Goal: Contribute content

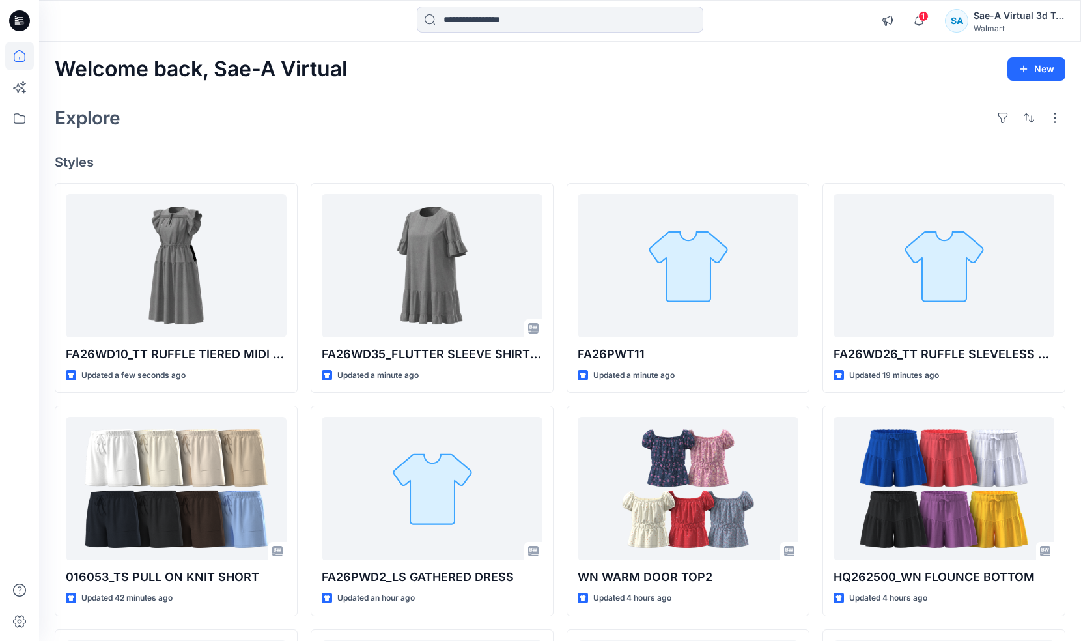
click at [322, 139] on div "Welcome back, Sae-A Virtual New Explore Styles FA26WD10_TT RUFFLE TIERED MIDI D…" at bounding box center [559, 471] width 1041 height 859
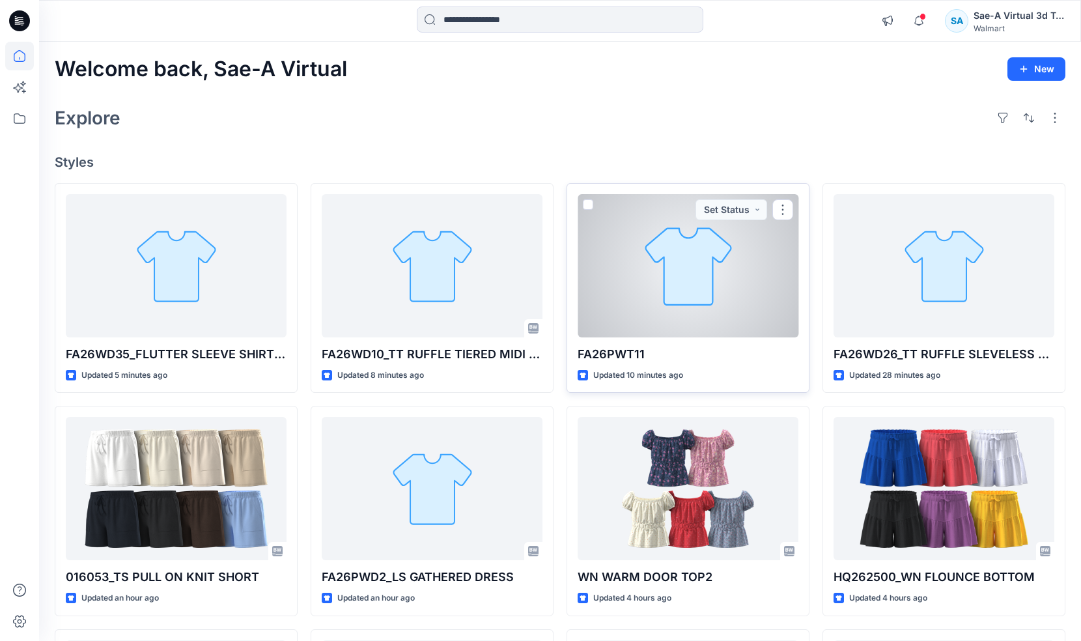
click at [674, 249] on div at bounding box center [687, 265] width 221 height 143
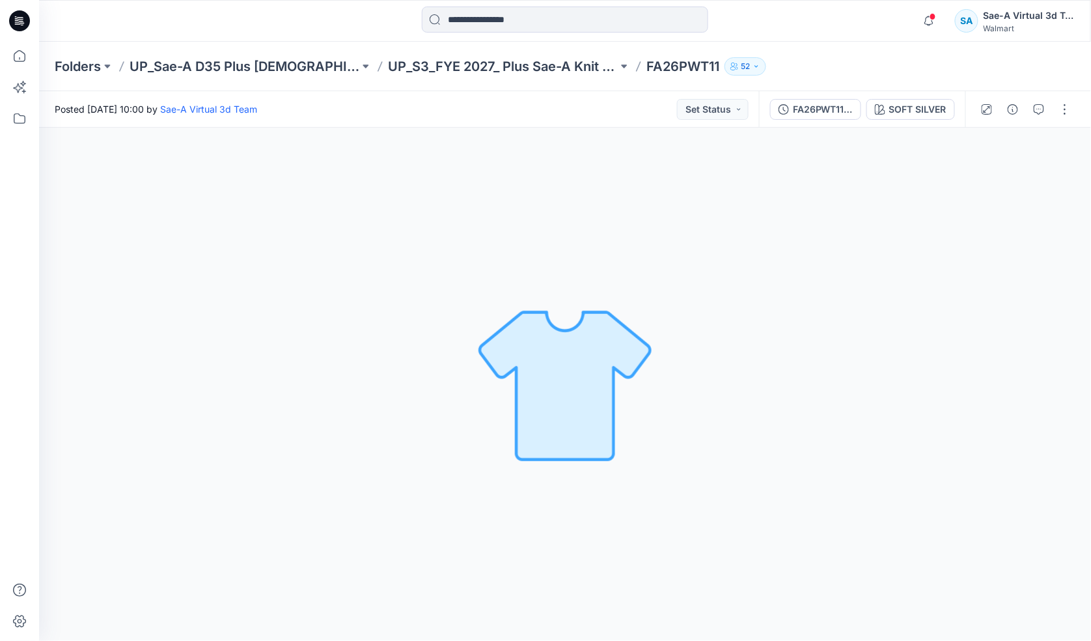
click at [34, 23] on div at bounding box center [20, 21] width 42 height 42
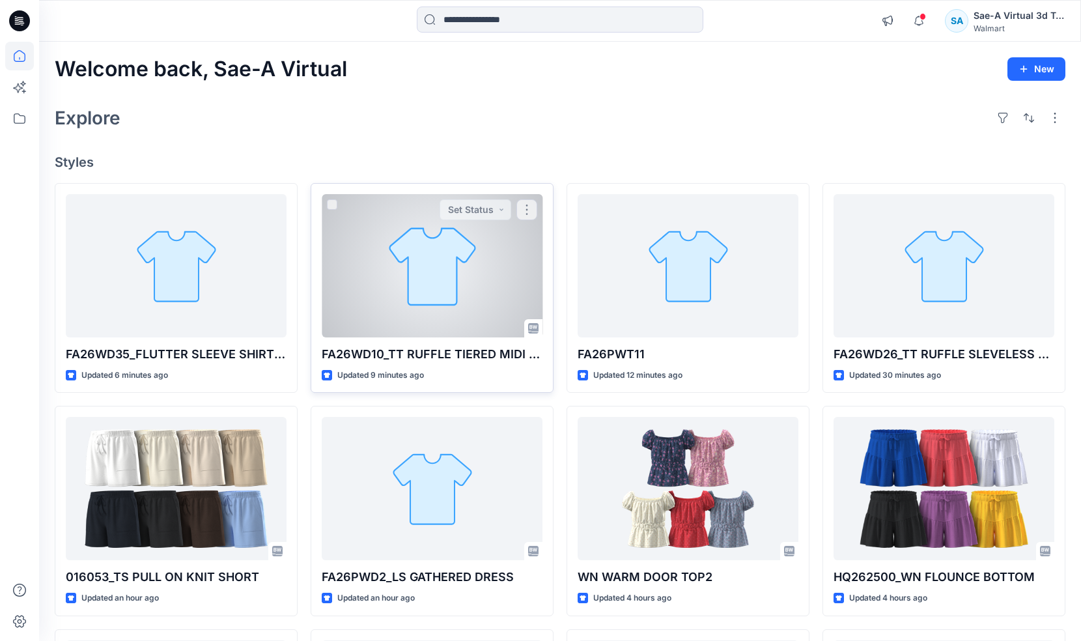
click at [406, 301] on div at bounding box center [432, 265] width 221 height 143
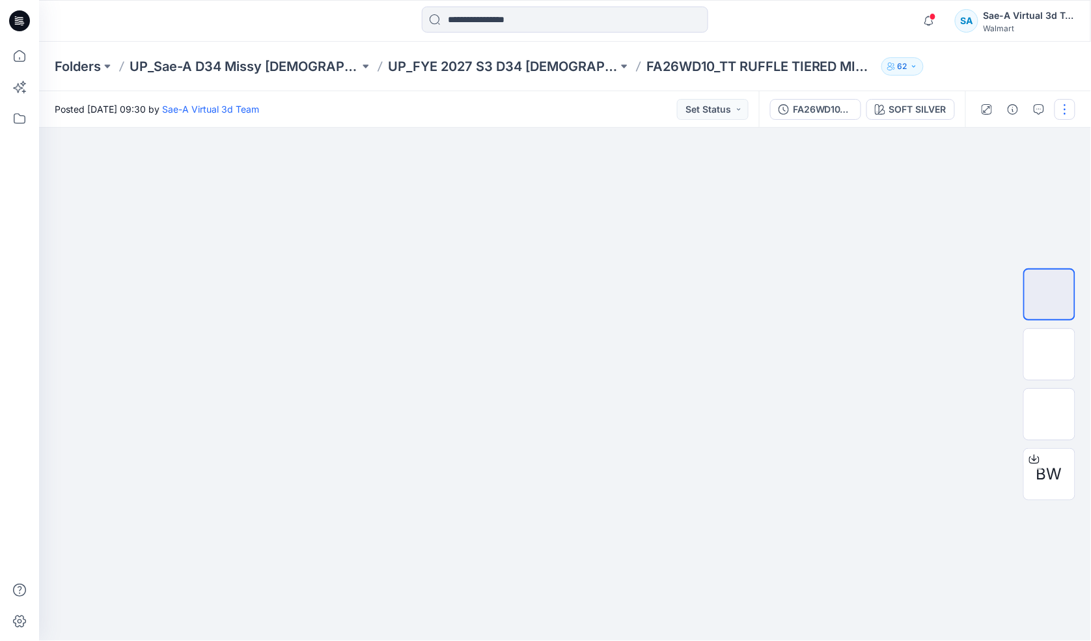
click at [1064, 113] on button "button" at bounding box center [1064, 109] width 21 height 21
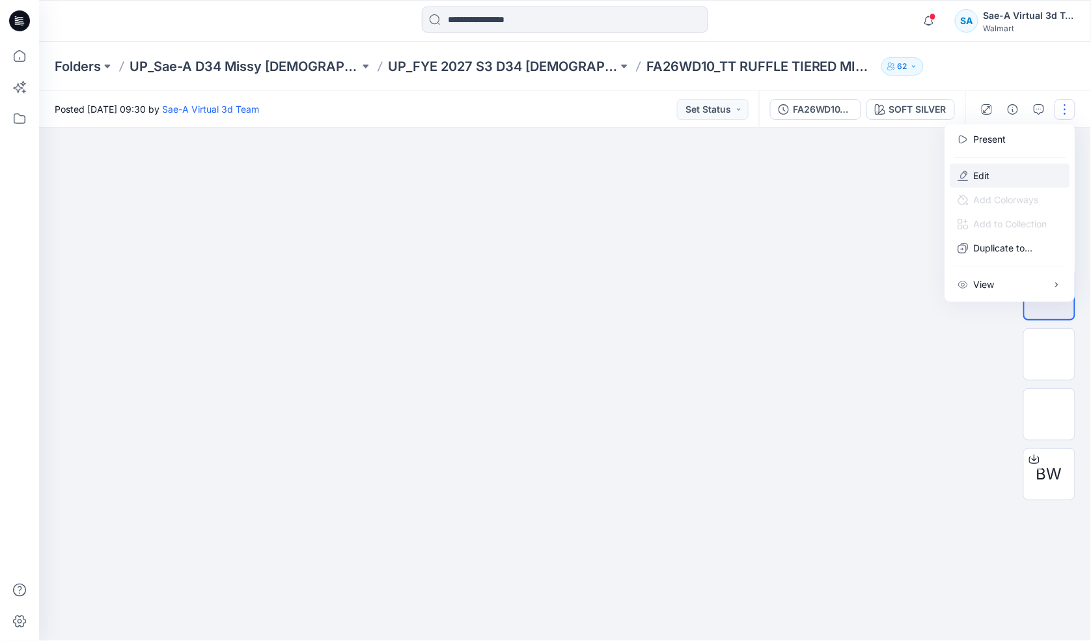
click at [990, 179] on p "Edit" at bounding box center [982, 176] width 16 height 14
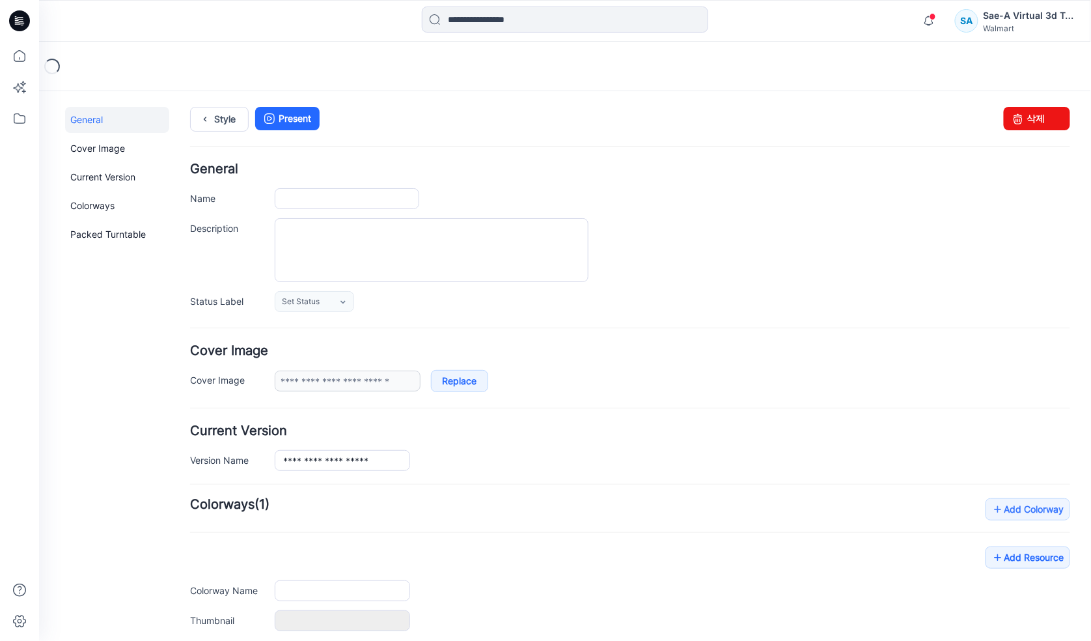
type input "**********"
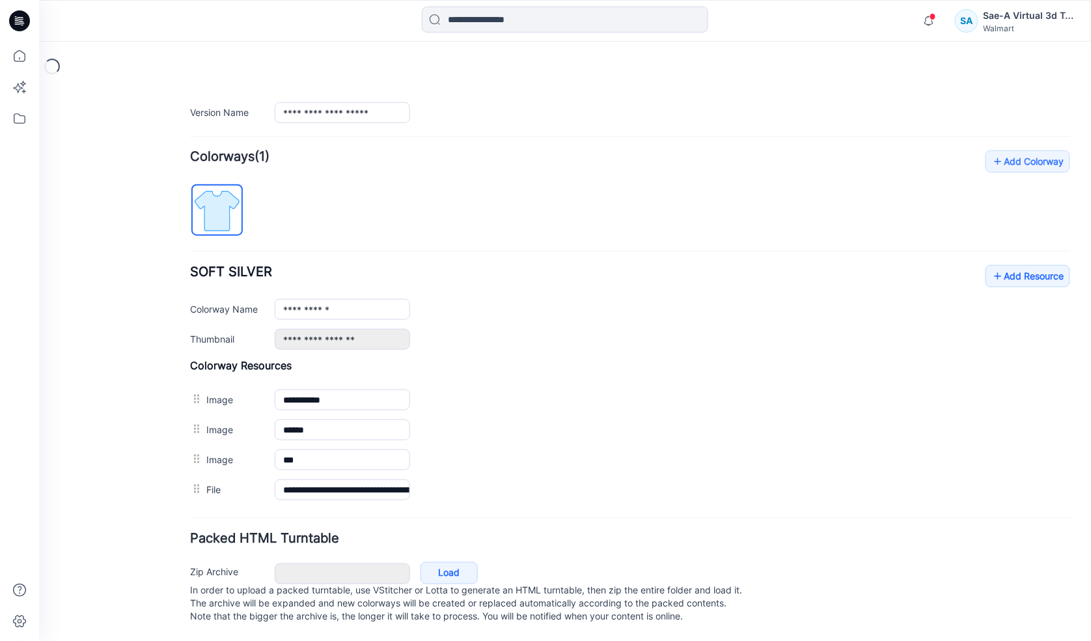
scroll to position [361, 0]
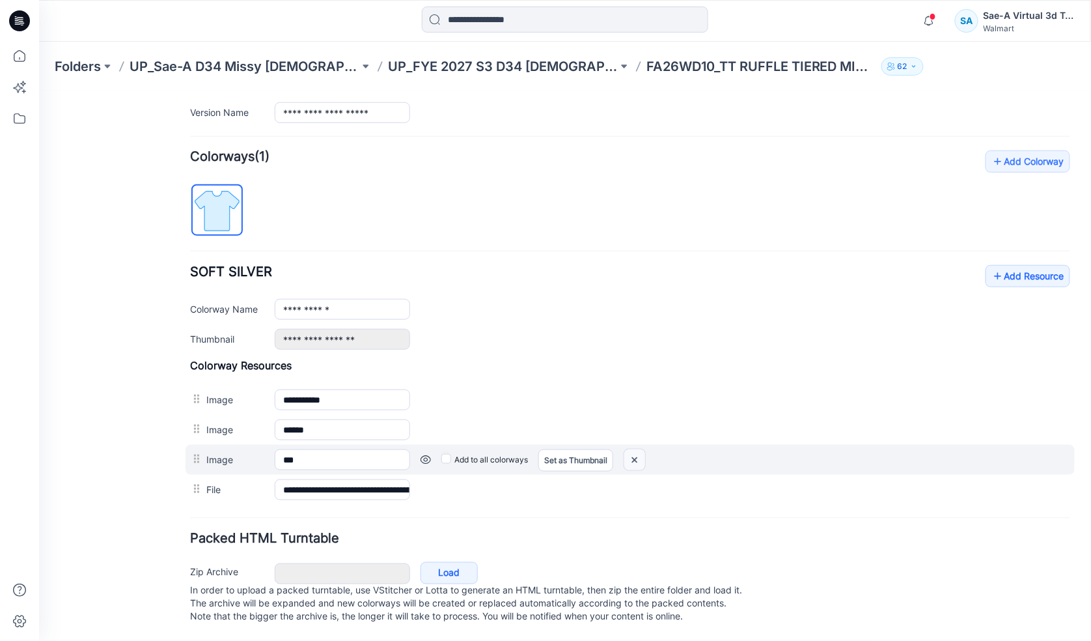
drag, startPoint x: 640, startPoint y: 444, endPoint x: 651, endPoint y: 159, distance: 285.3
click at [640, 448] on img at bounding box center [634, 458] width 21 height 21
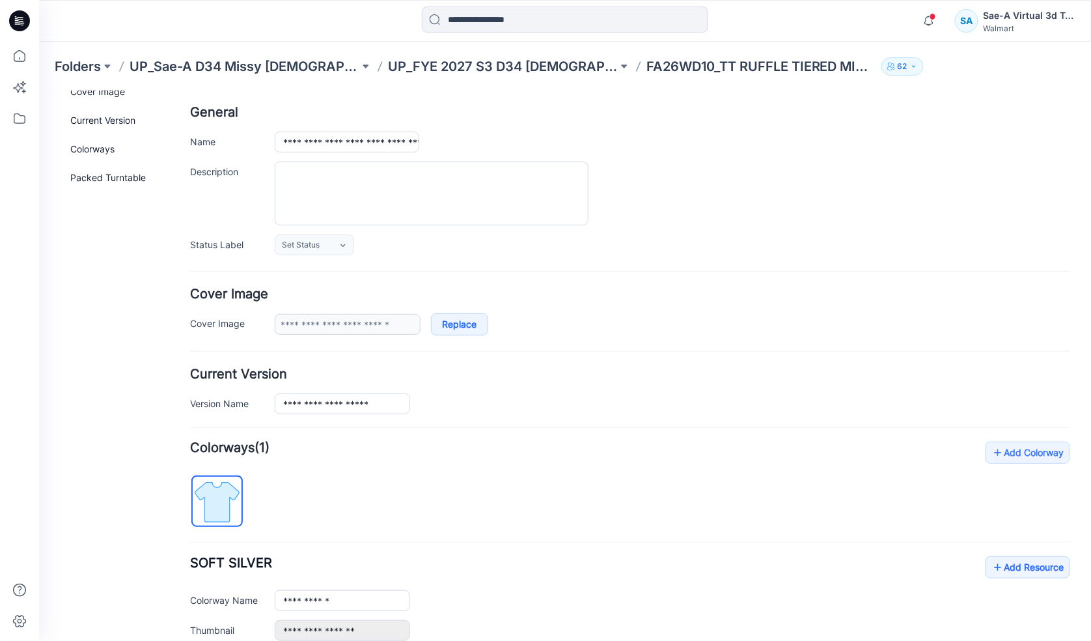
scroll to position [0, 0]
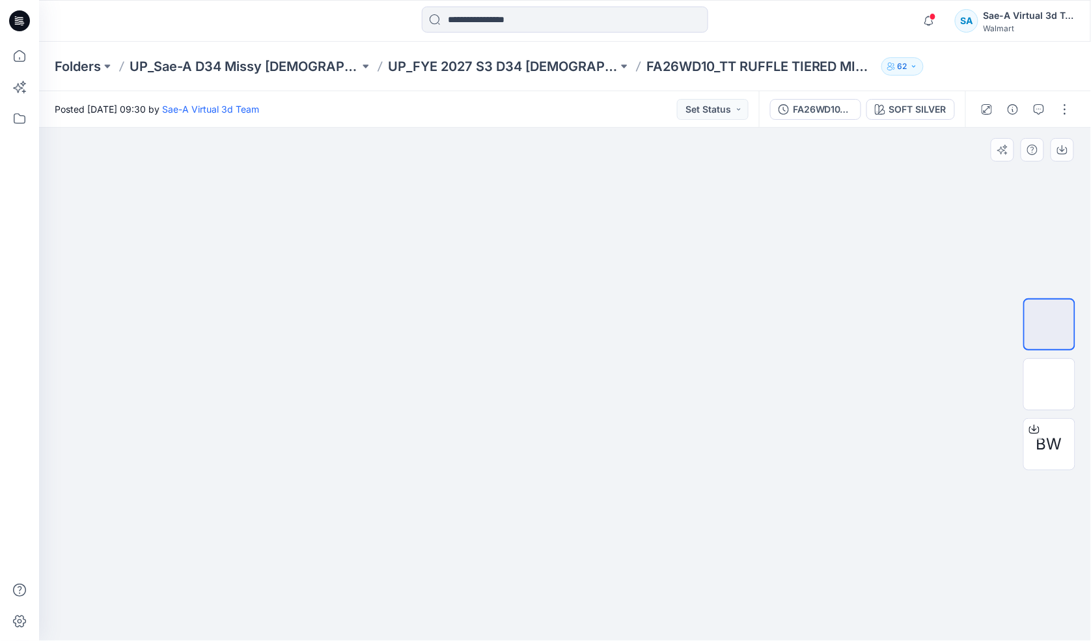
drag, startPoint x: 644, startPoint y: 251, endPoint x: 577, endPoint y: 406, distance: 169.1
click at [627, 128] on img at bounding box center [564, 128] width 273 height 0
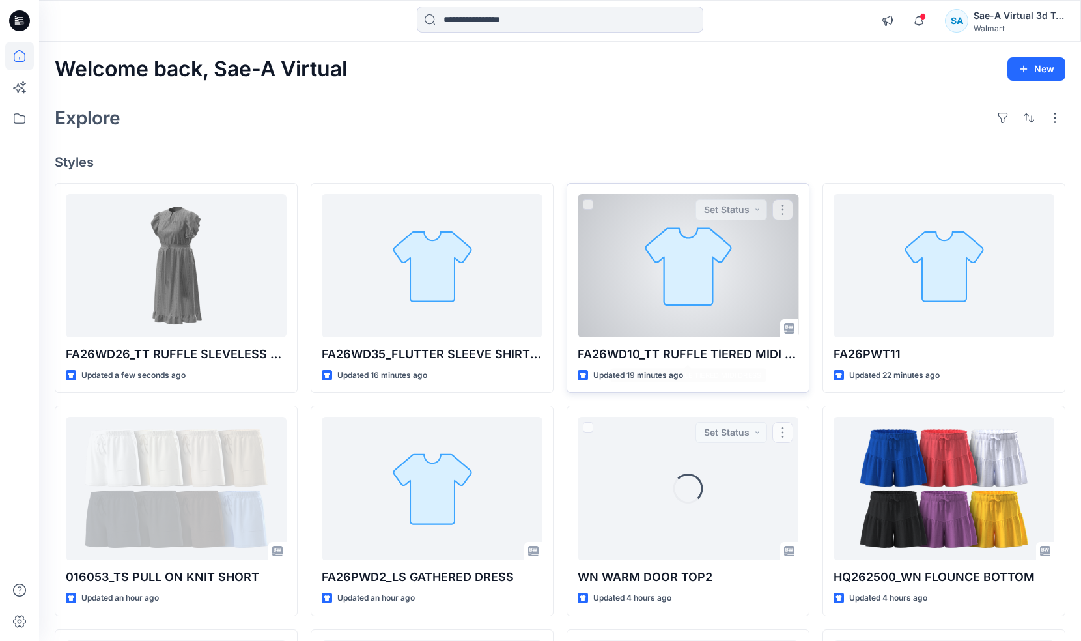
click at [693, 270] on div at bounding box center [687, 265] width 221 height 143
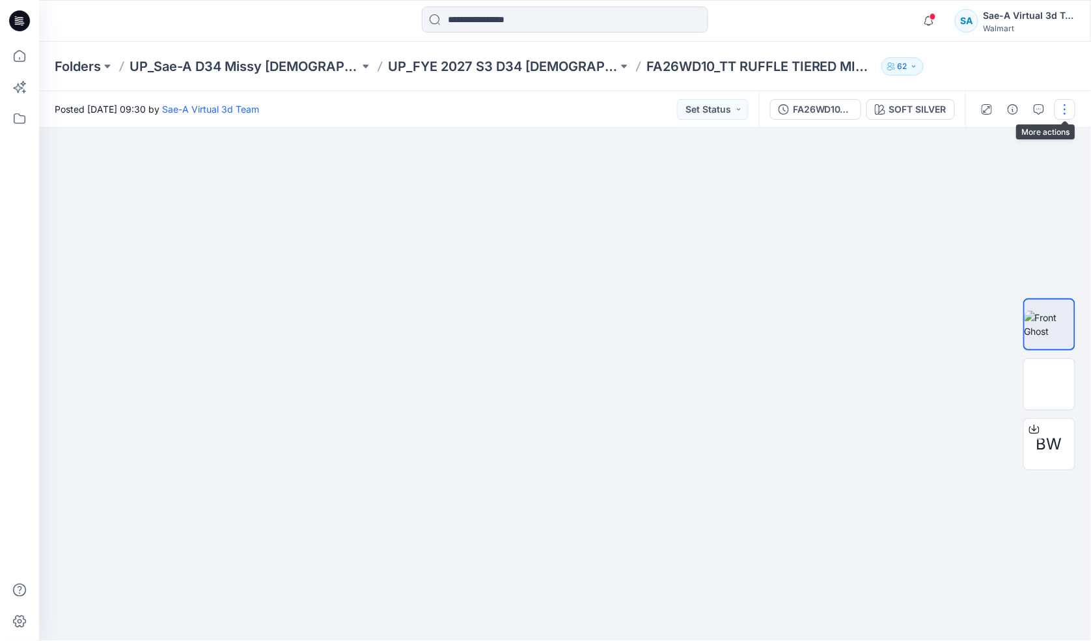
click at [1064, 106] on button "button" at bounding box center [1064, 109] width 21 height 21
click at [1058, 112] on button "button" at bounding box center [1064, 109] width 21 height 21
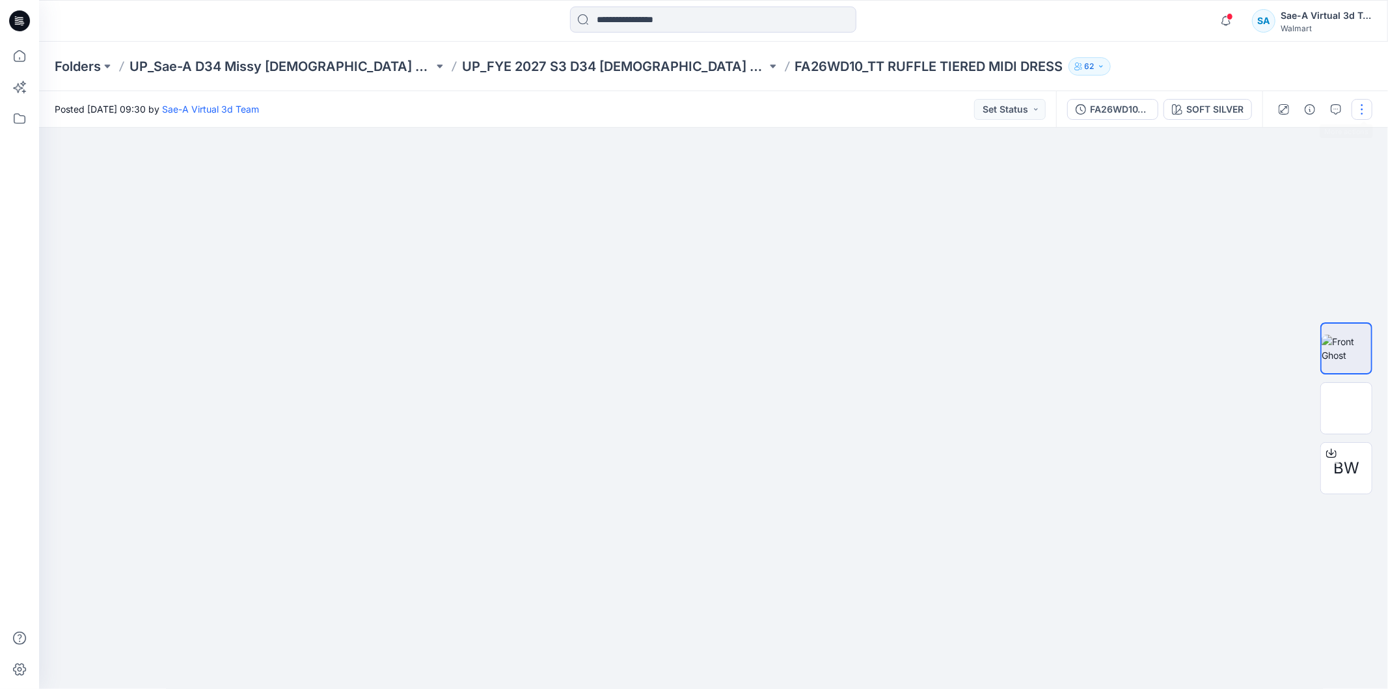
click at [1090, 109] on button "button" at bounding box center [1362, 109] width 21 height 21
click at [1090, 178] on button "Edit" at bounding box center [1308, 175] width 120 height 24
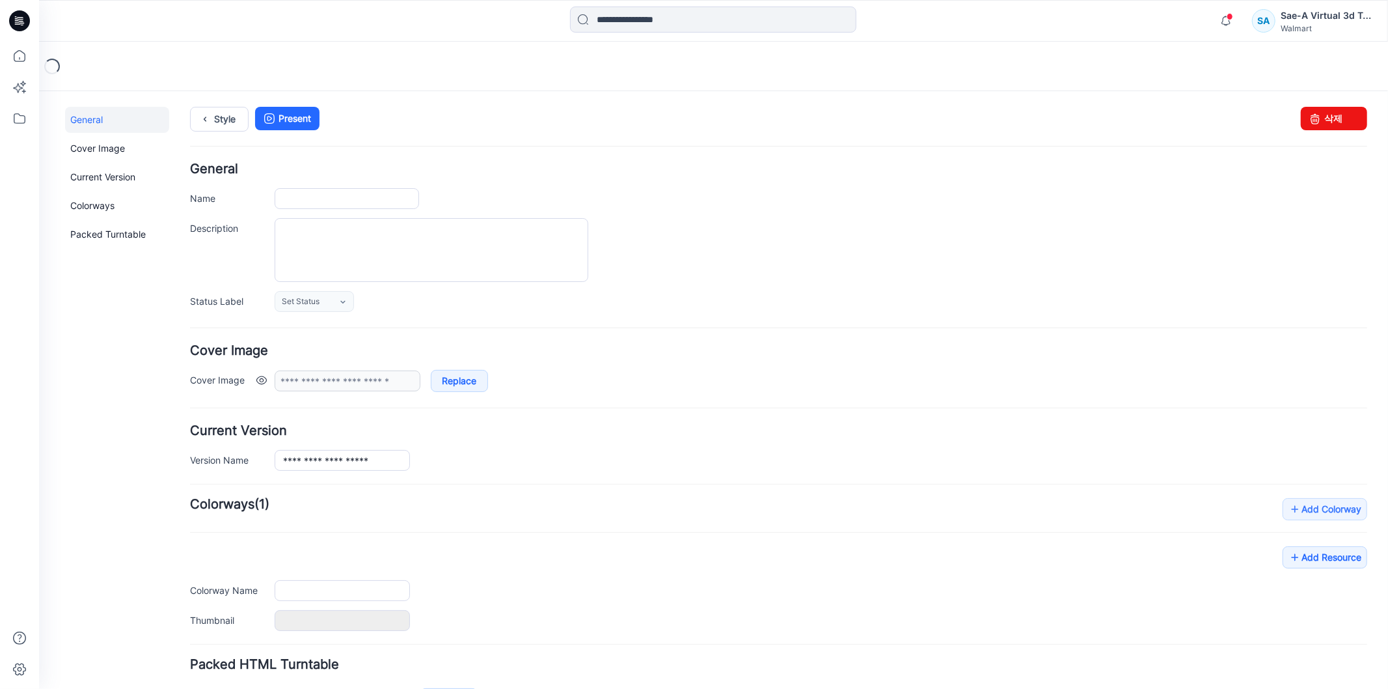
type input "**********"
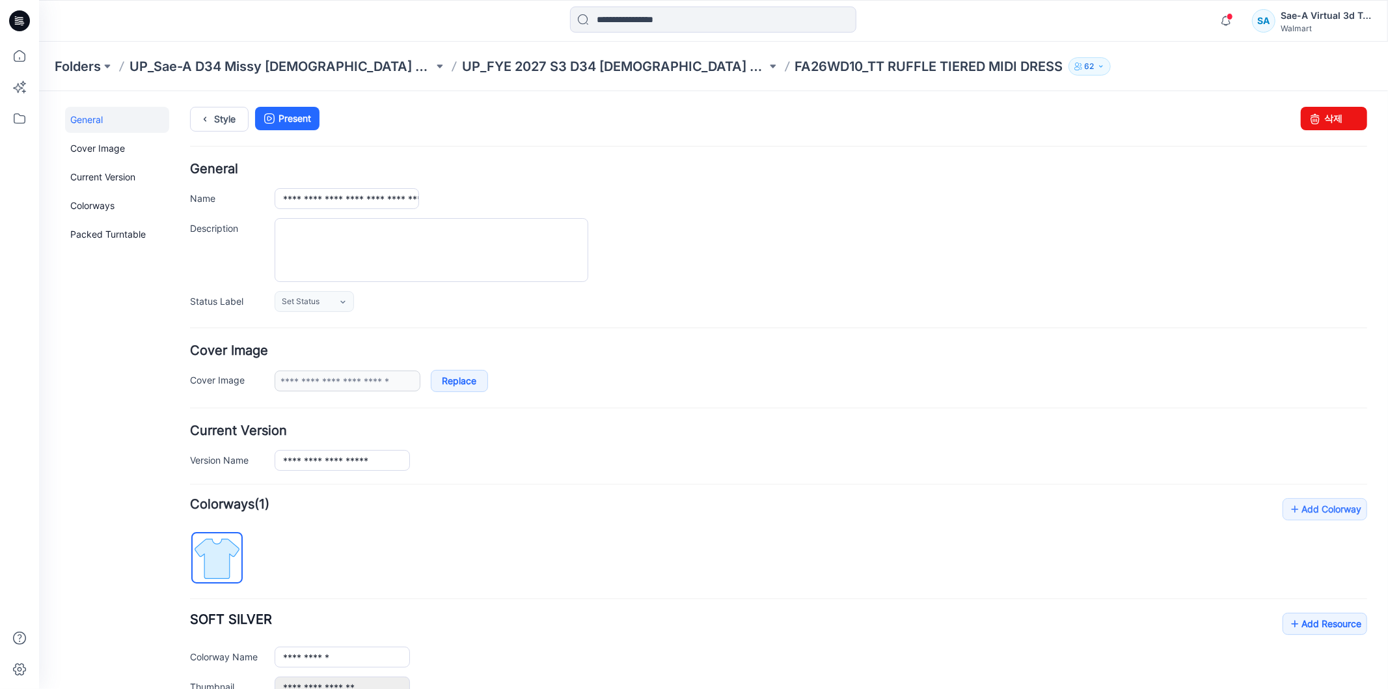
scroll to position [284, 0]
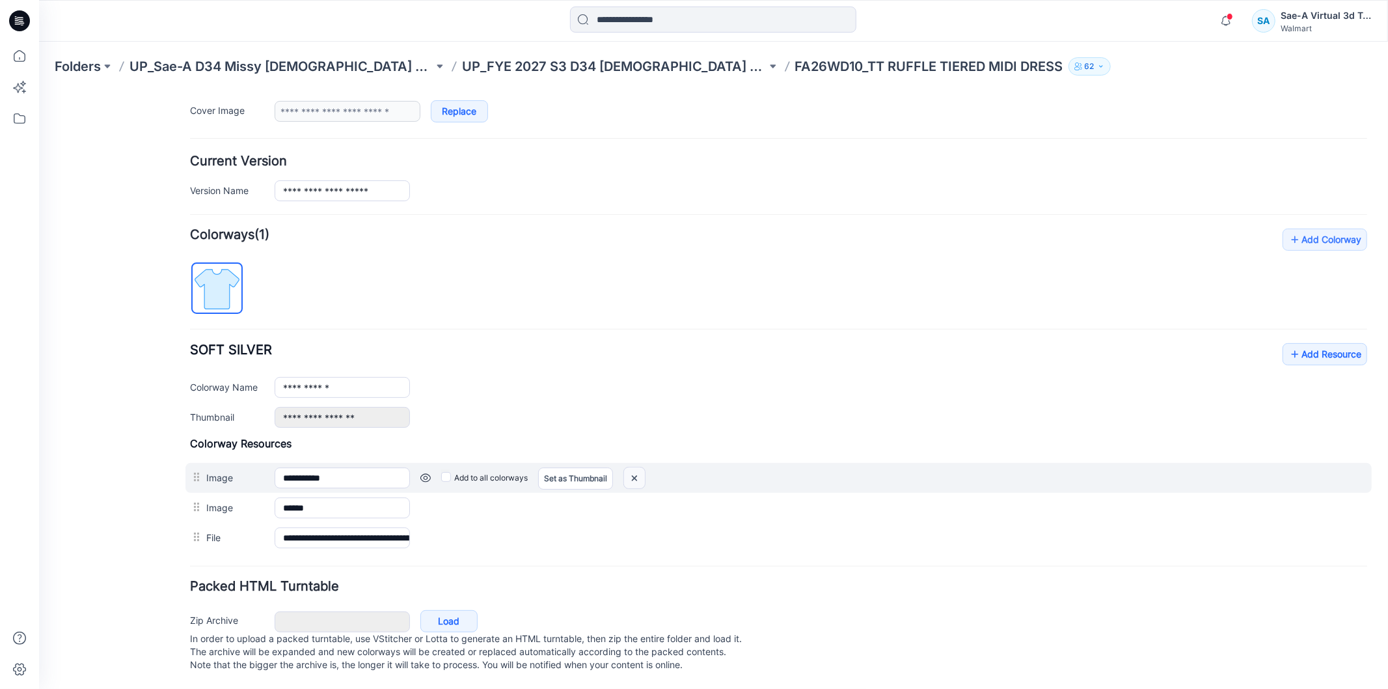
drag, startPoint x: 644, startPoint y: 461, endPoint x: 806, endPoint y: 163, distance: 340.2
click at [644, 467] on img at bounding box center [634, 477] width 21 height 21
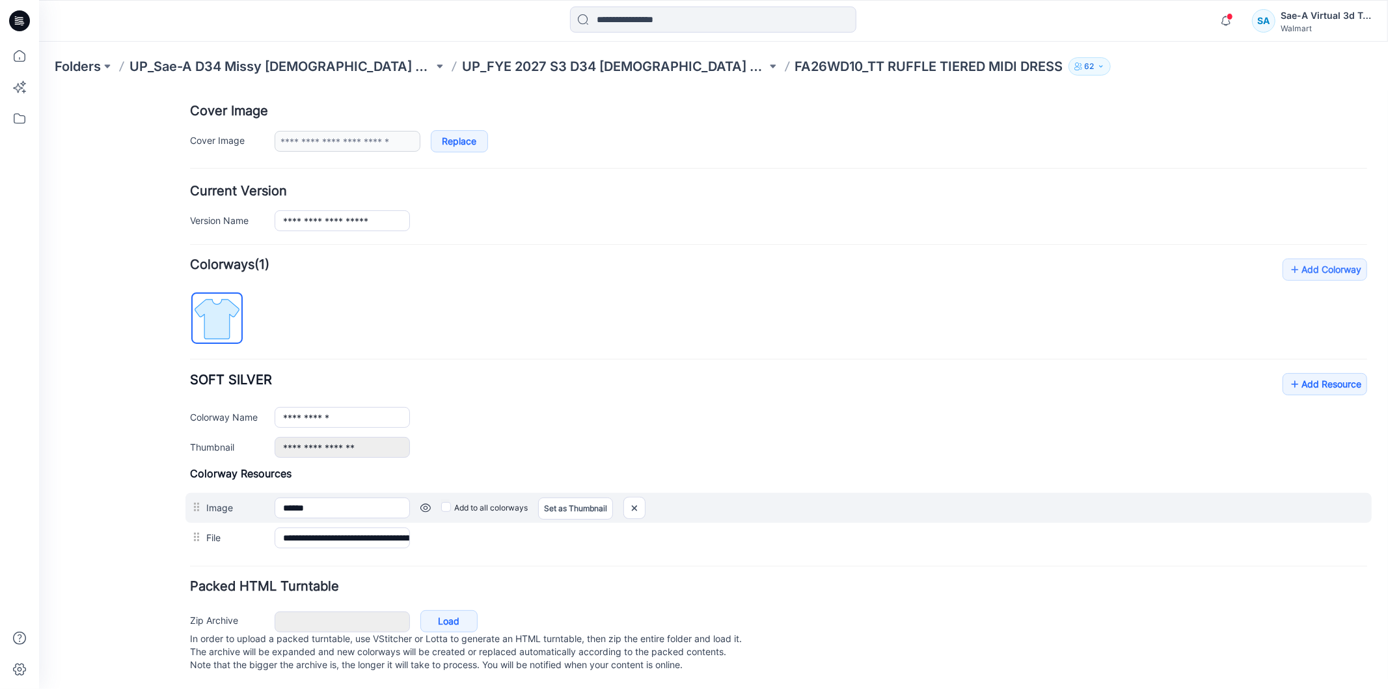
scroll to position [255, 0]
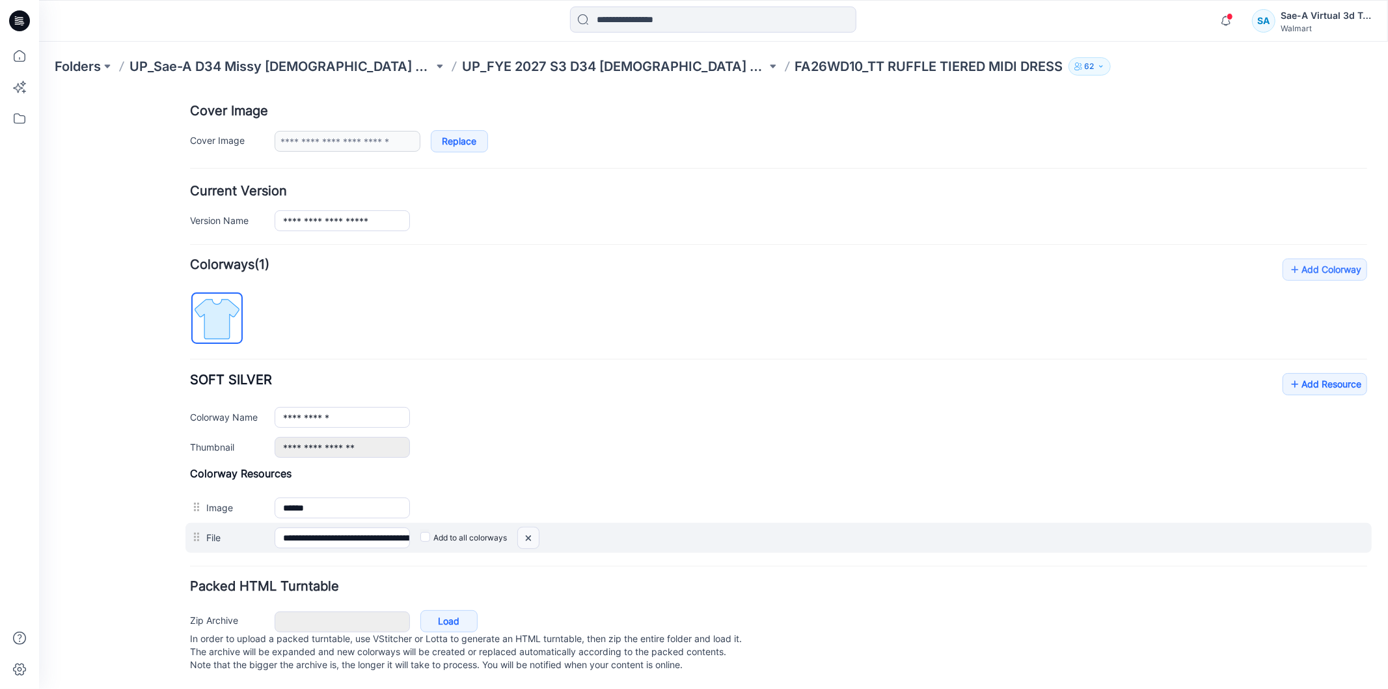
click at [535, 527] on img at bounding box center [527, 537] width 21 height 21
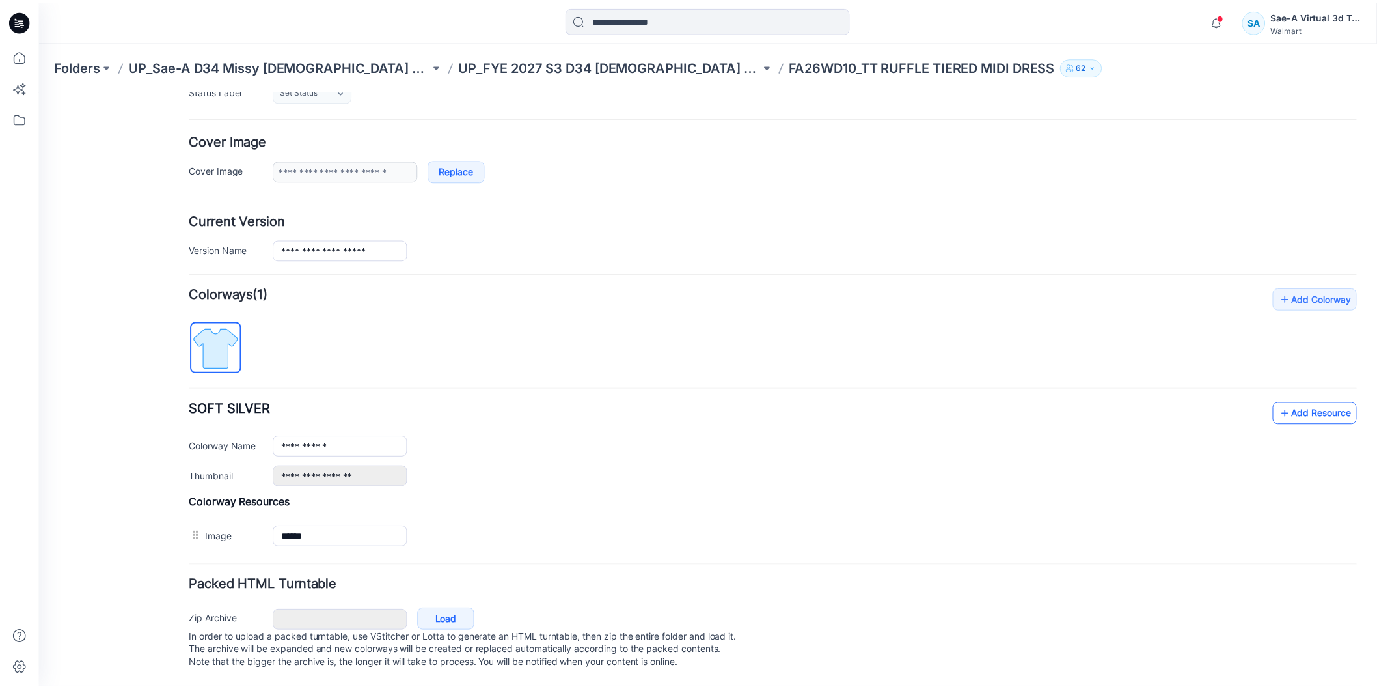
scroll to position [224, 0]
click at [1340, 402] on link "Add Resource" at bounding box center [1324, 413] width 85 height 22
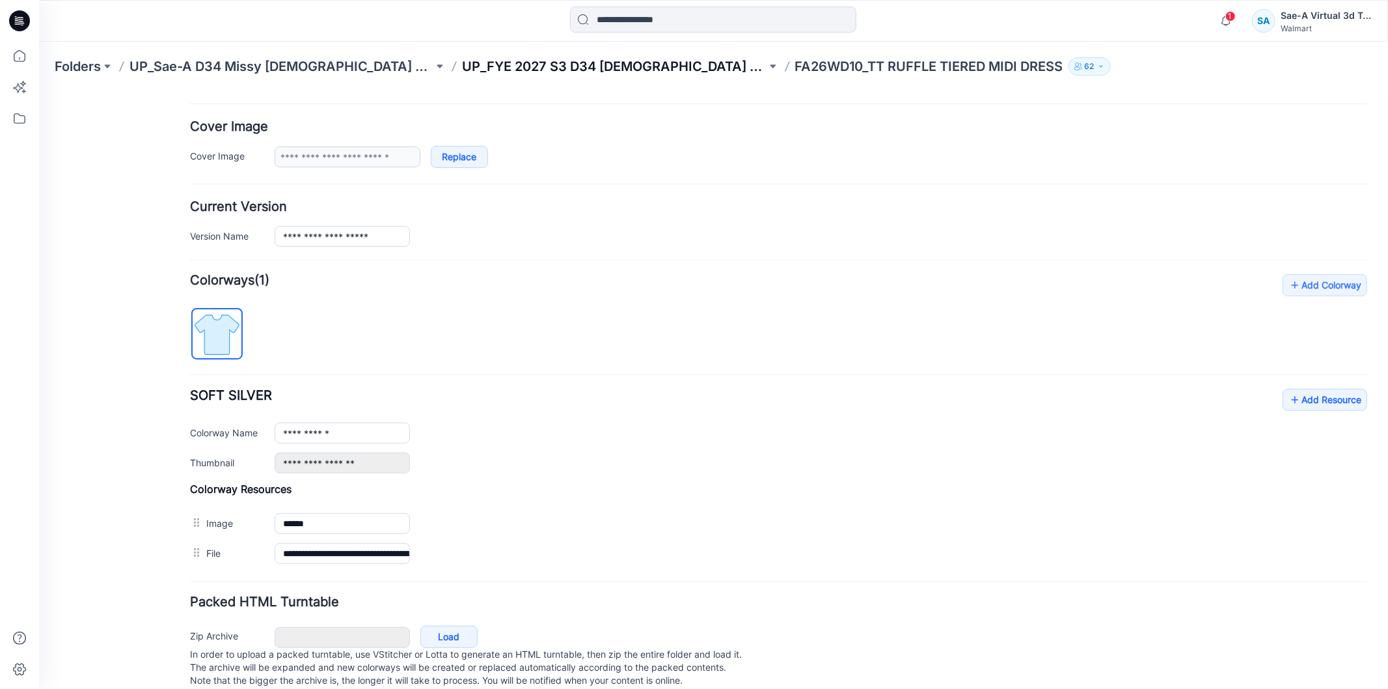
click at [550, 70] on p "UP_FYE 2027 S3 D34 [DEMOGRAPHIC_DATA] Dresses" at bounding box center [614, 66] width 304 height 18
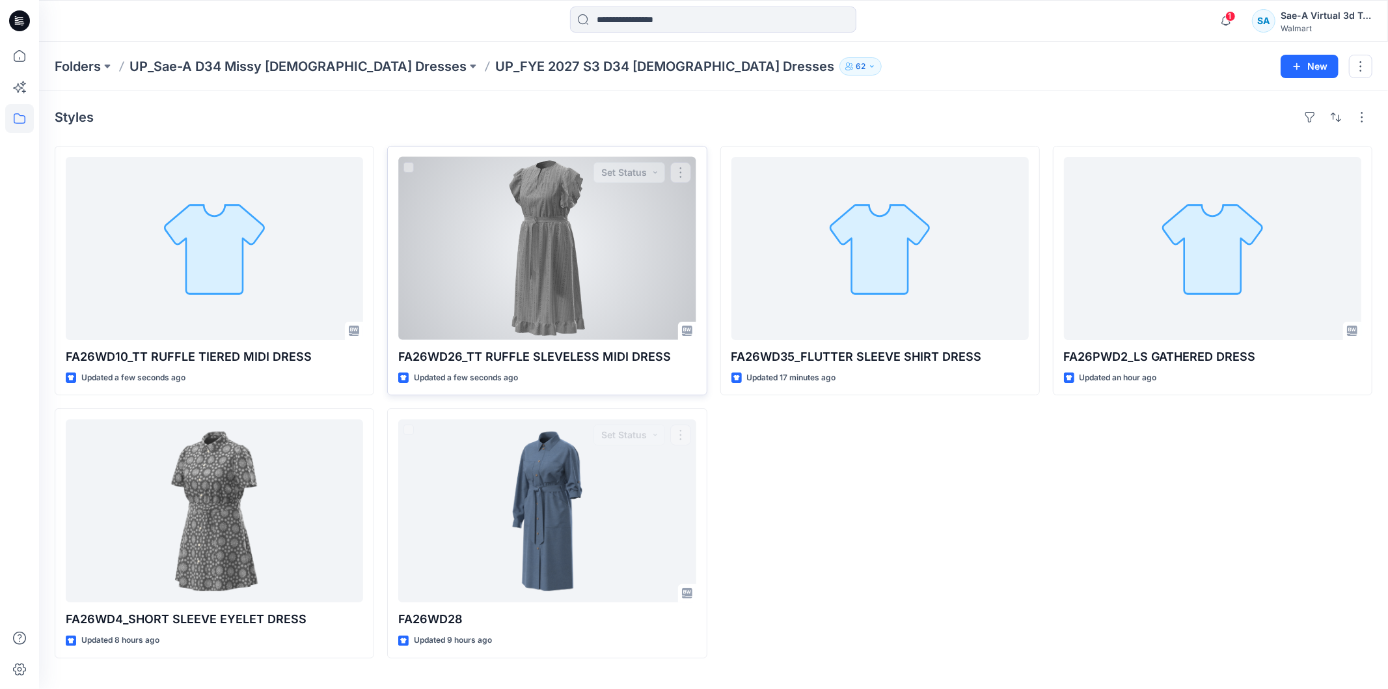
click at [473, 279] on div at bounding box center [546, 248] width 297 height 183
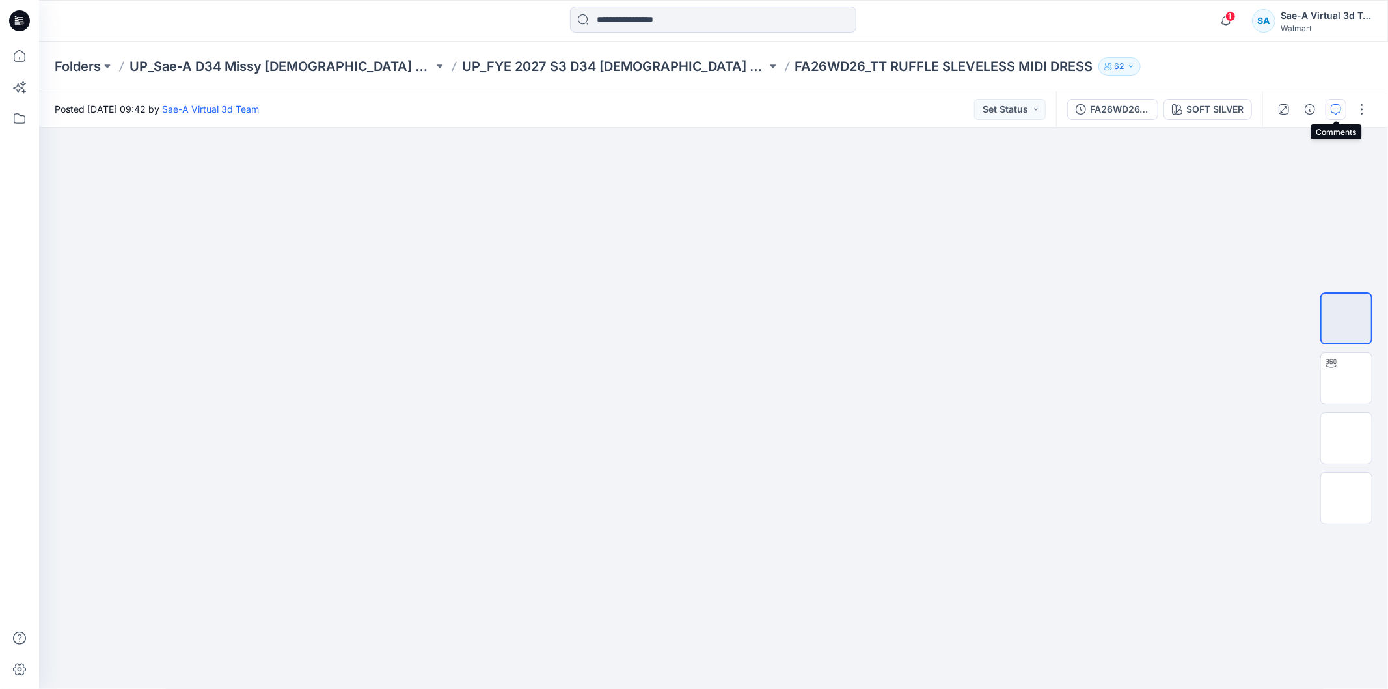
click at [1337, 109] on icon "button" at bounding box center [1336, 109] width 10 height 10
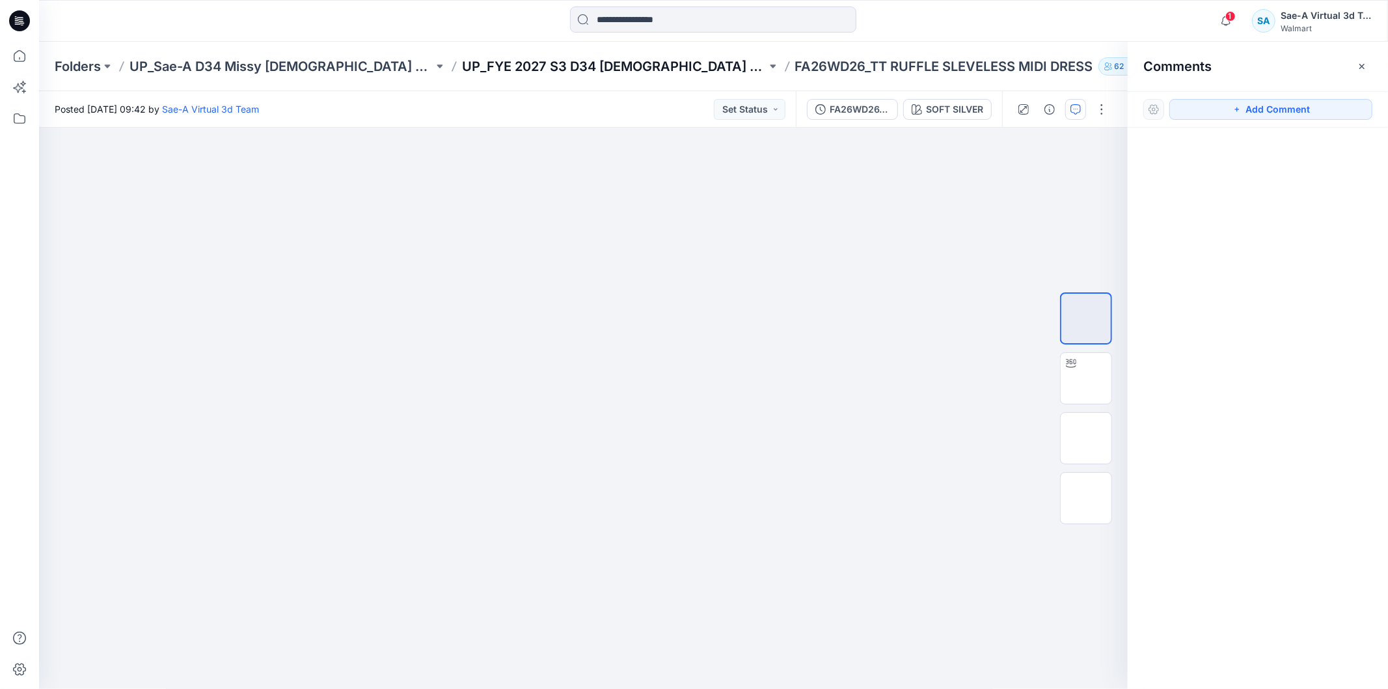
click at [490, 64] on p "UP_FYE 2027 S3 D34 [DEMOGRAPHIC_DATA] Dresses" at bounding box center [614, 66] width 304 height 18
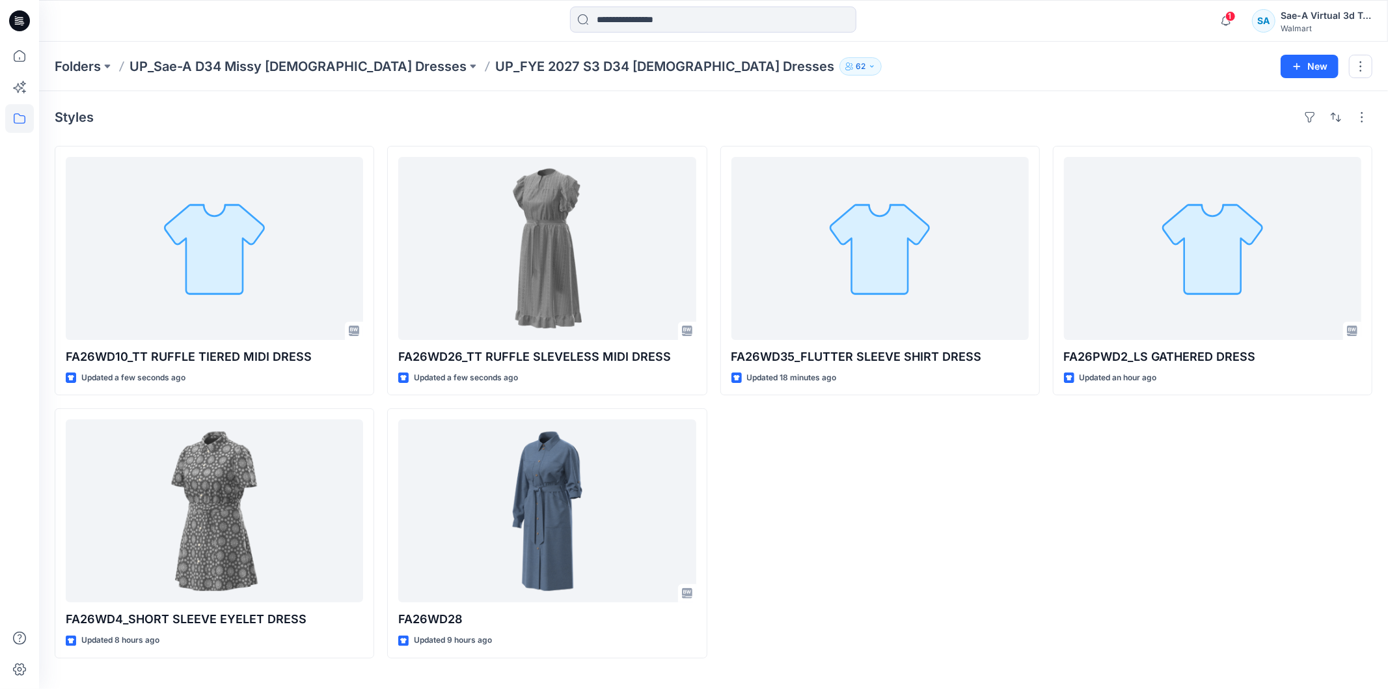
click at [853, 630] on div "FA26WD35_FLUTTER SLEEVE SHIRT DRESS Updated 18 minutes ago" at bounding box center [881, 402] width 320 height 512
click at [23, 16] on icon at bounding box center [19, 20] width 21 height 21
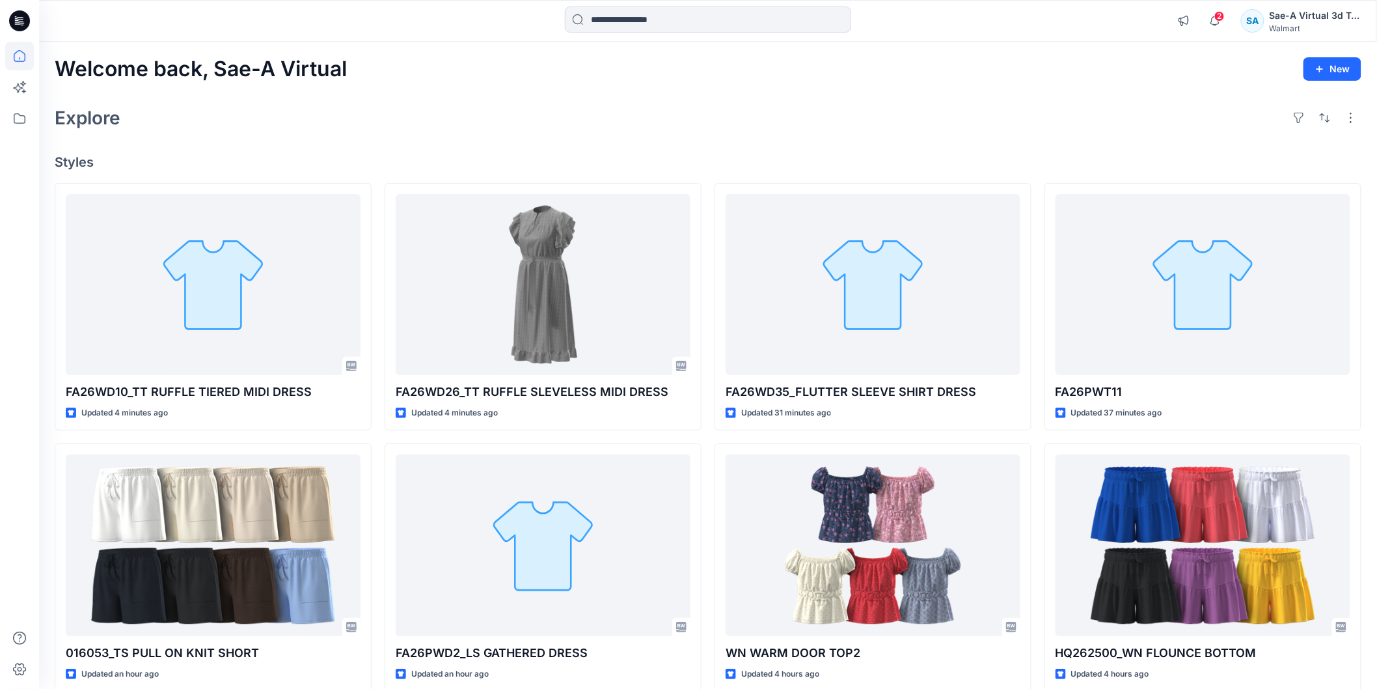
drag, startPoint x: 849, startPoint y: 124, endPoint x: 849, endPoint y: 132, distance: 8.5
click at [849, 124] on div "Explore" at bounding box center [708, 117] width 1307 height 31
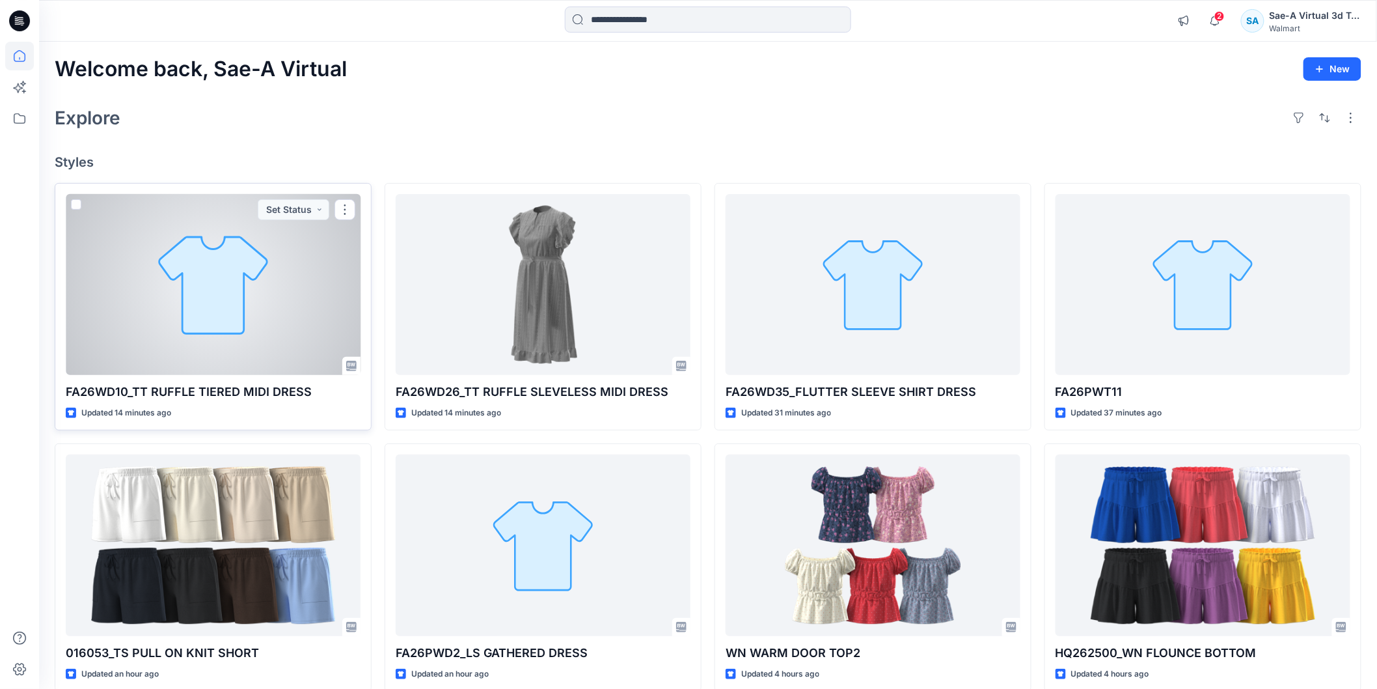
click at [215, 316] on div at bounding box center [213, 284] width 295 height 181
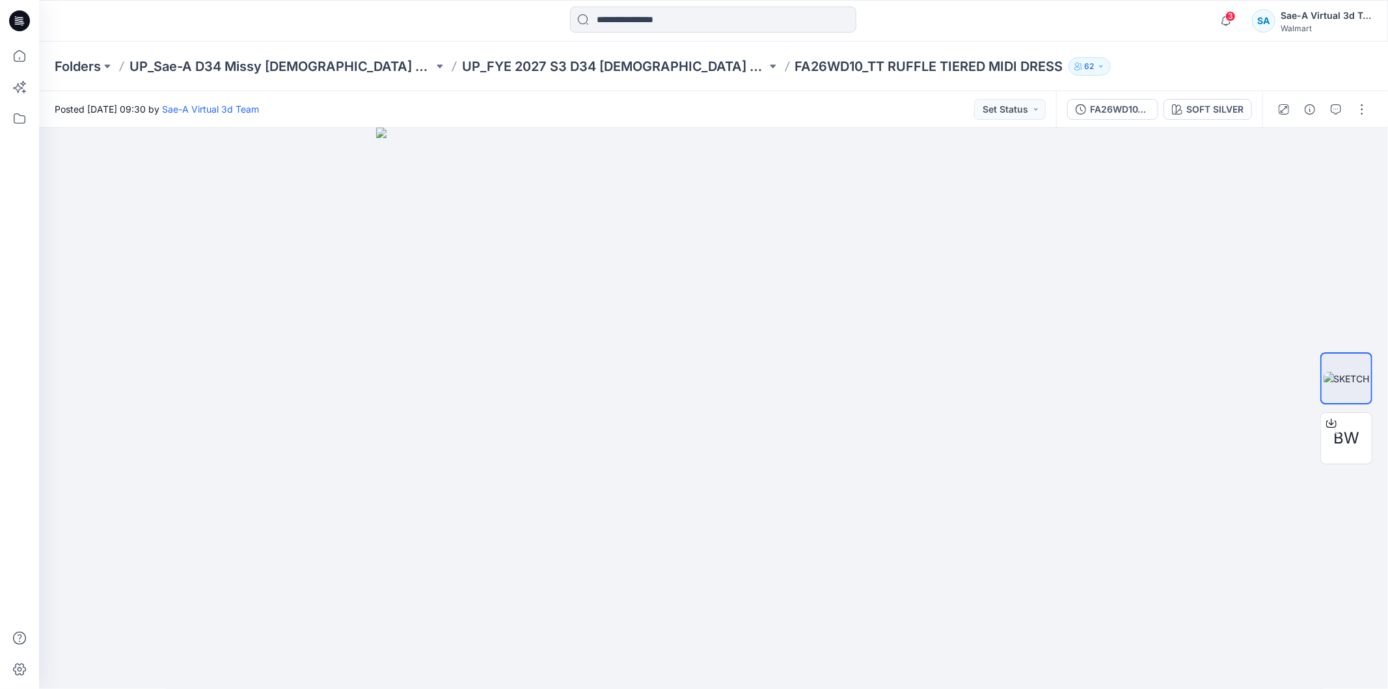
drag, startPoint x: 21, startPoint y: 25, endPoint x: 138, endPoint y: 11, distance: 118.0
click at [21, 25] on icon at bounding box center [19, 20] width 21 height 21
